Goal: Navigation & Orientation: Find specific page/section

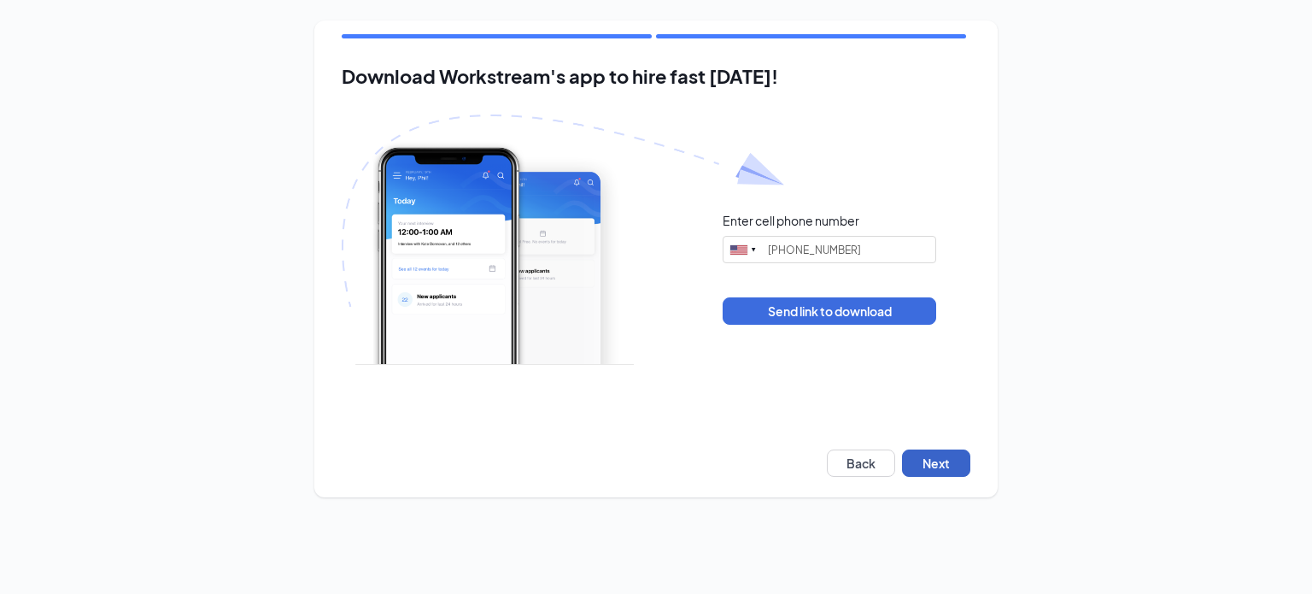
click at [945, 466] on button "Next" at bounding box center [936, 462] width 68 height 27
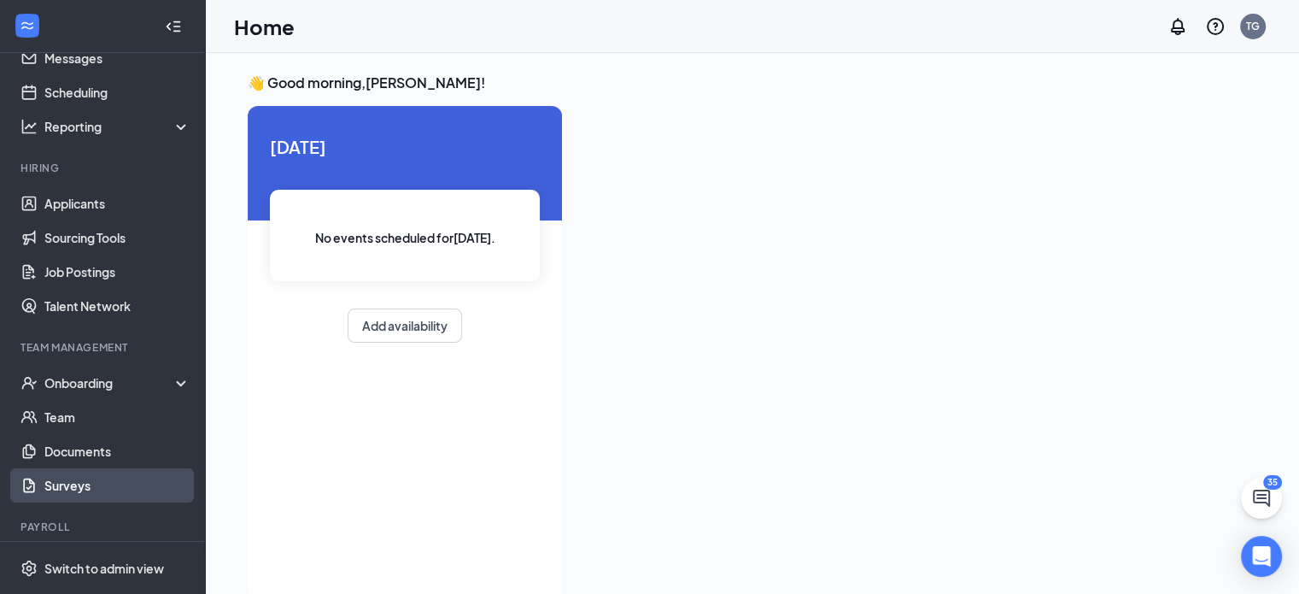
scroll to position [108, 0]
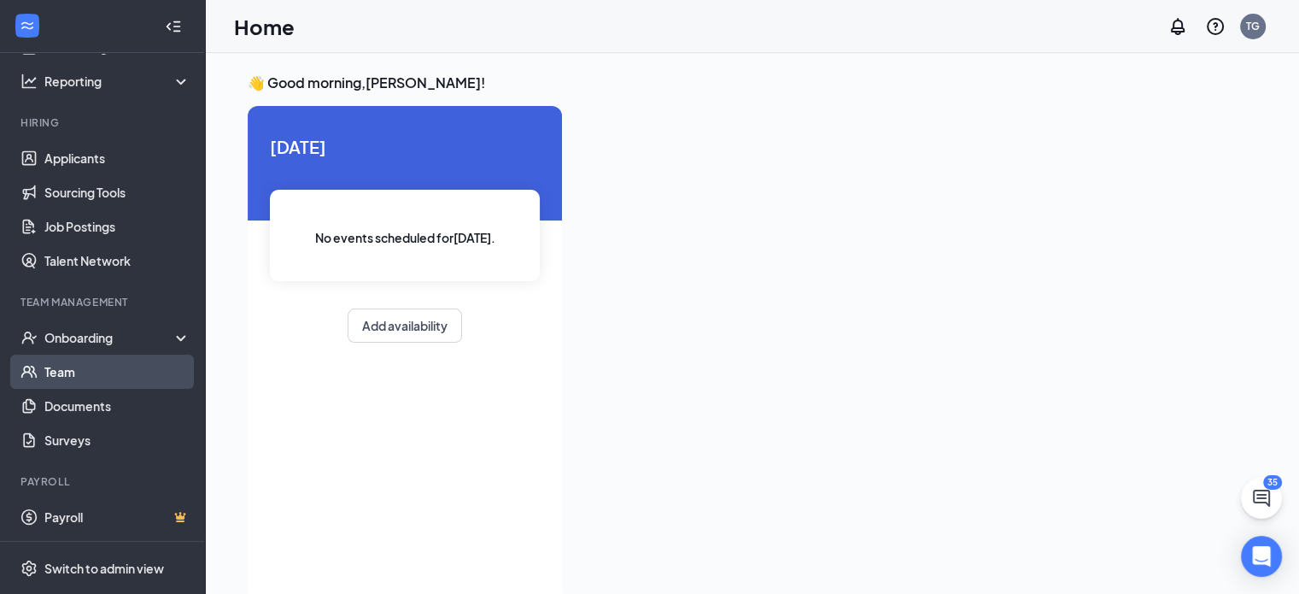
click at [69, 378] on link "Team" at bounding box center [117, 371] width 146 height 34
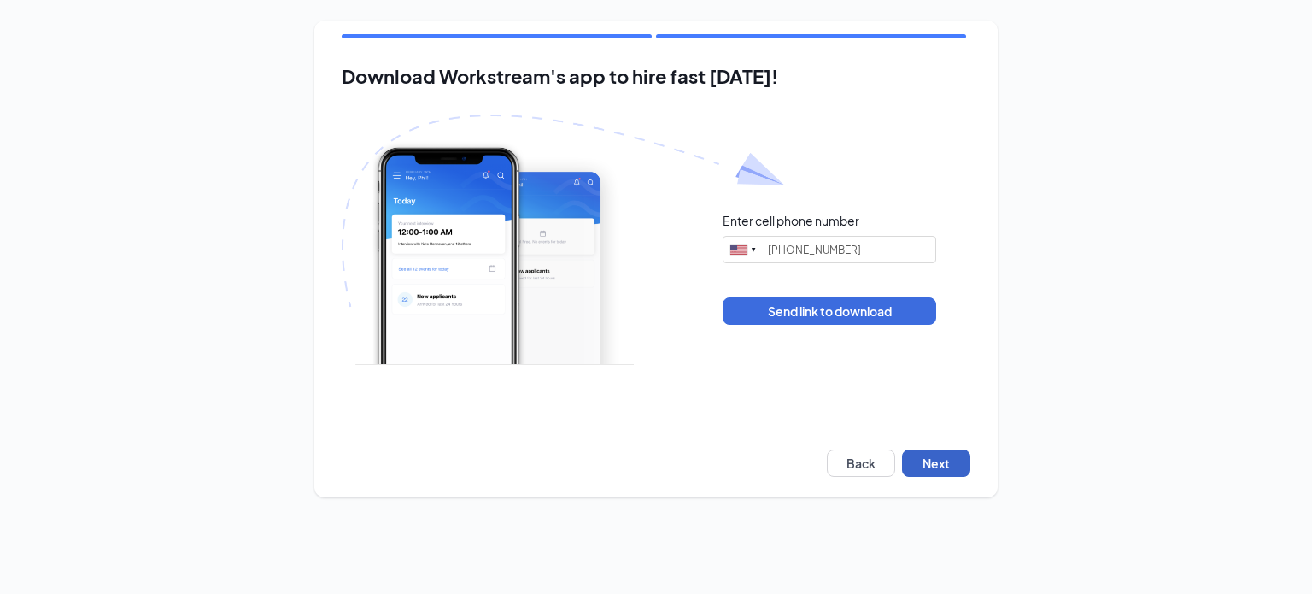
click at [942, 467] on button "Next" at bounding box center [936, 462] width 68 height 27
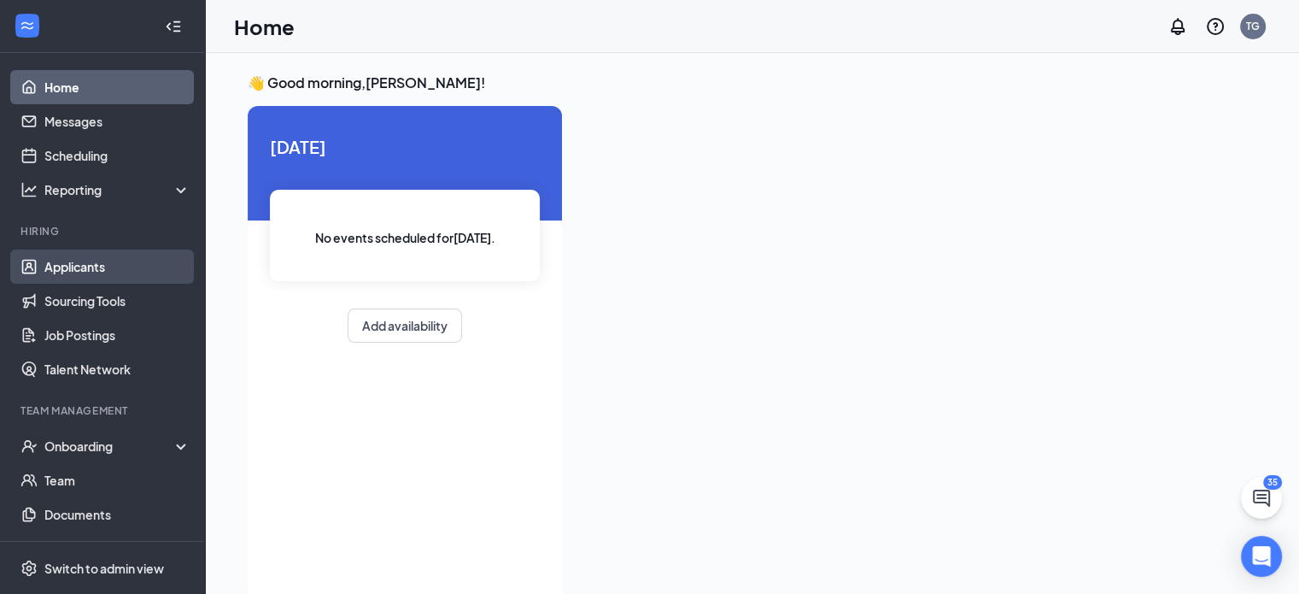
drag, startPoint x: 71, startPoint y: 273, endPoint x: 74, endPoint y: 253, distance: 20.8
click at [71, 273] on link "Applicants" at bounding box center [117, 266] width 146 height 34
